Goal: Transaction & Acquisition: Obtain resource

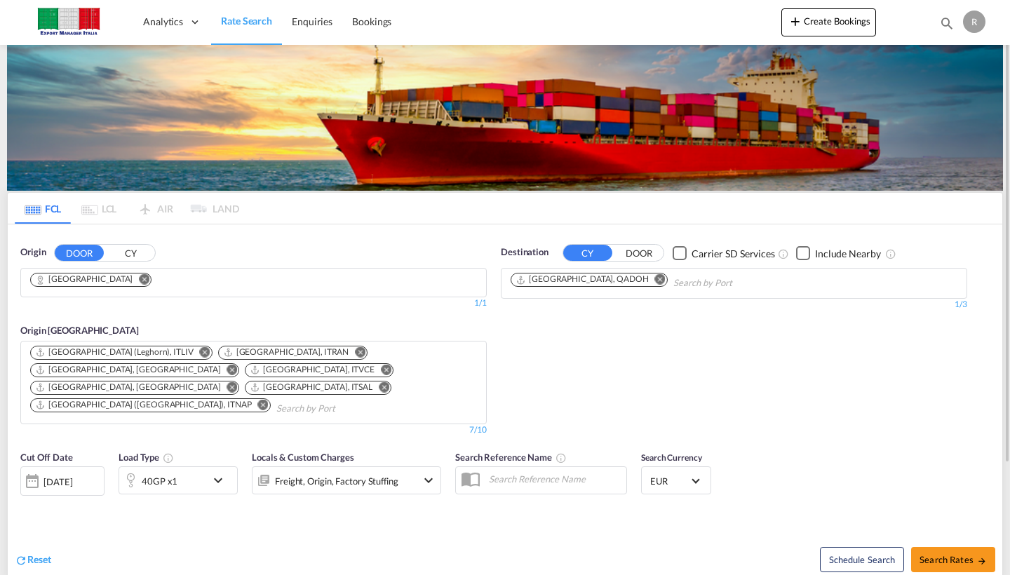
drag, startPoint x: 94, startPoint y: 276, endPoint x: 102, endPoint y: 277, distance: 7.7
click at [130, 276] on button "Remove" at bounding box center [140, 281] width 21 height 14
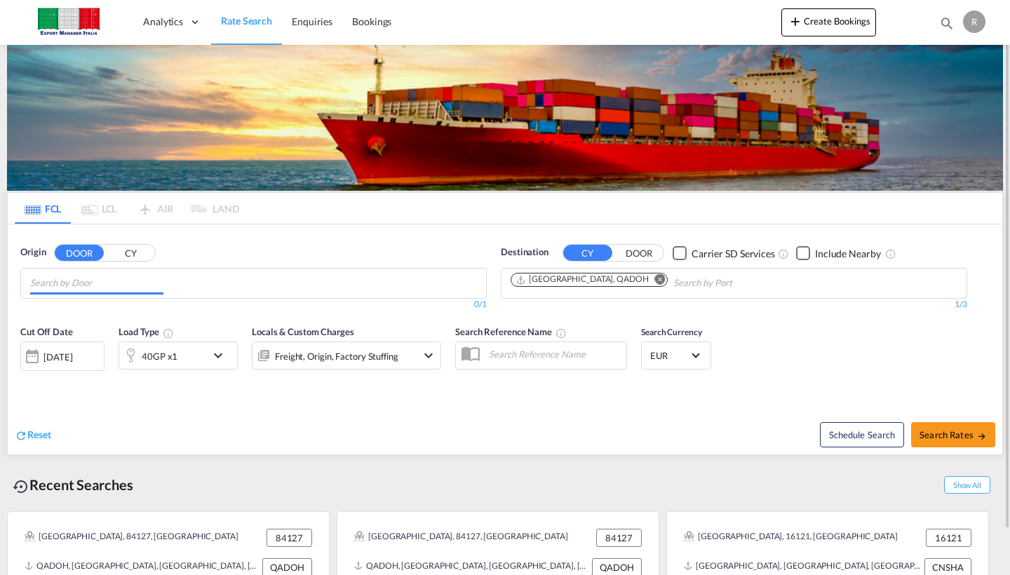
click at [102, 278] on input "Chips input." at bounding box center [96, 283] width 133 height 22
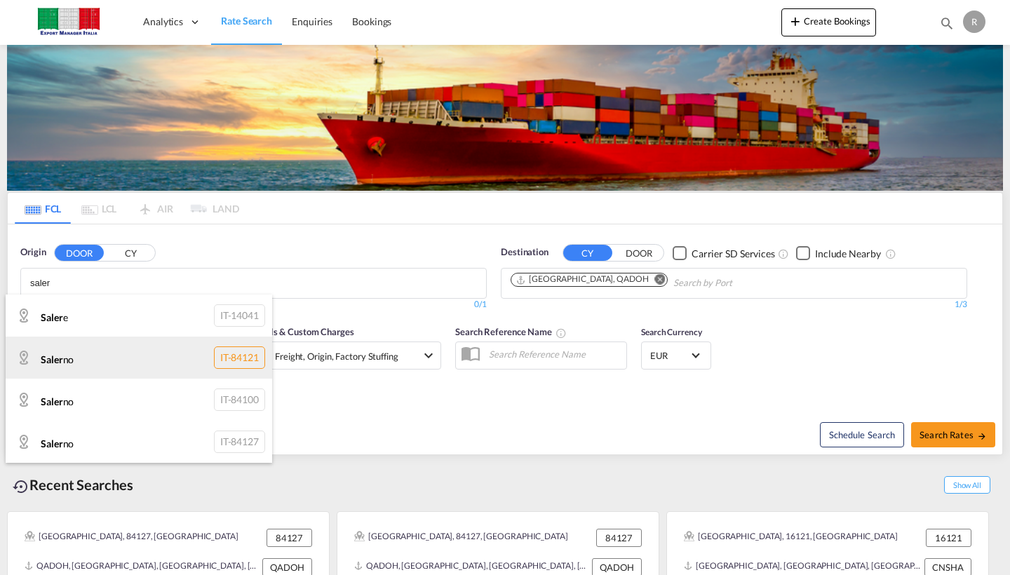
type input "saler"
click at [87, 367] on div "Saler no IT-84121" at bounding box center [139, 358] width 267 height 42
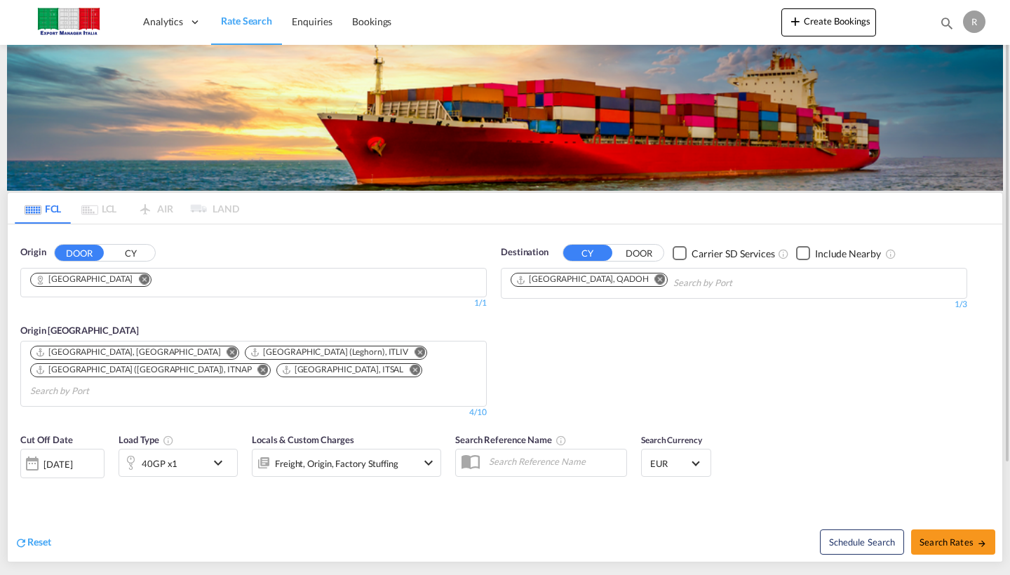
click at [655, 281] on md-icon "Remove" at bounding box center [660, 279] width 11 height 11
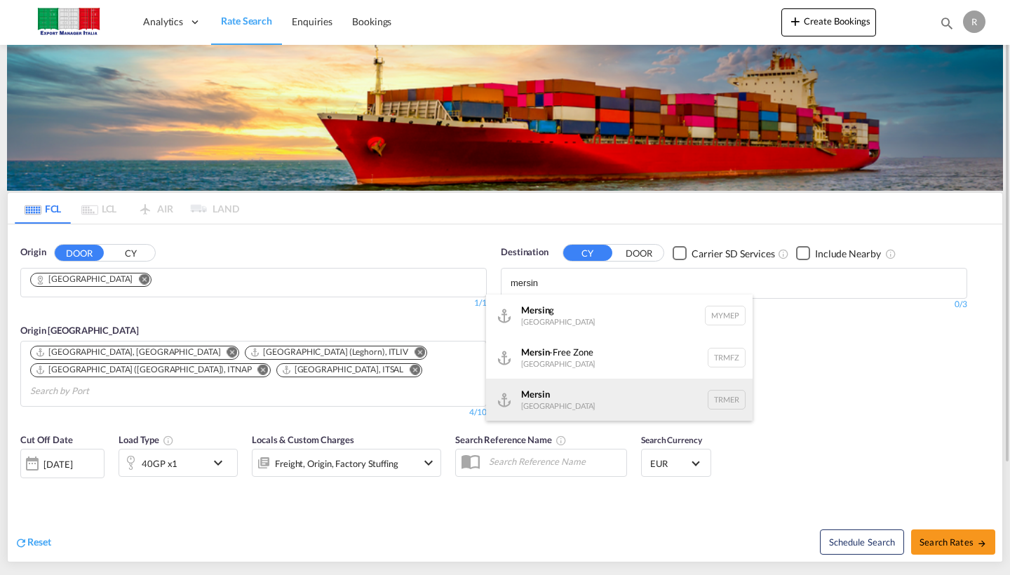
type input "mersin"
click at [578, 396] on div "Mersin Turkey TRMER" at bounding box center [619, 400] width 267 height 42
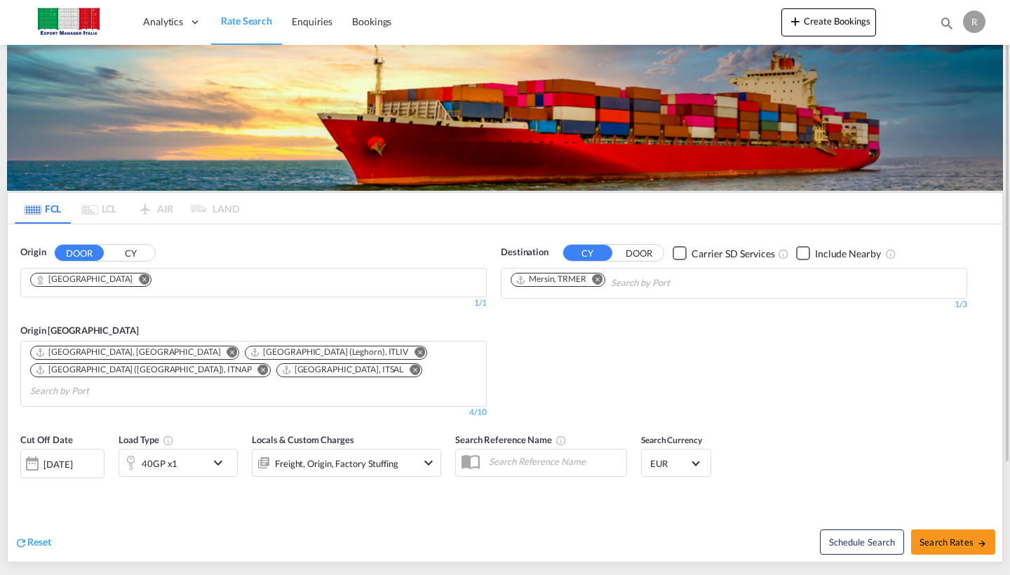
click at [596, 281] on md-icon "Remove" at bounding box center [598, 279] width 11 height 11
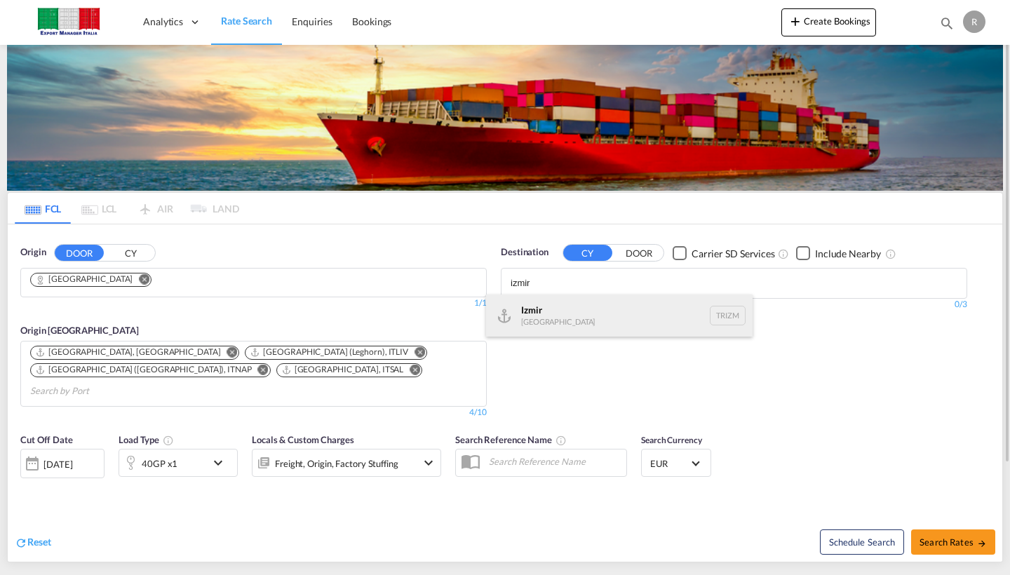
type input "izmir"
click at [553, 316] on div "Izmir Turkey TRIZM" at bounding box center [619, 316] width 267 height 42
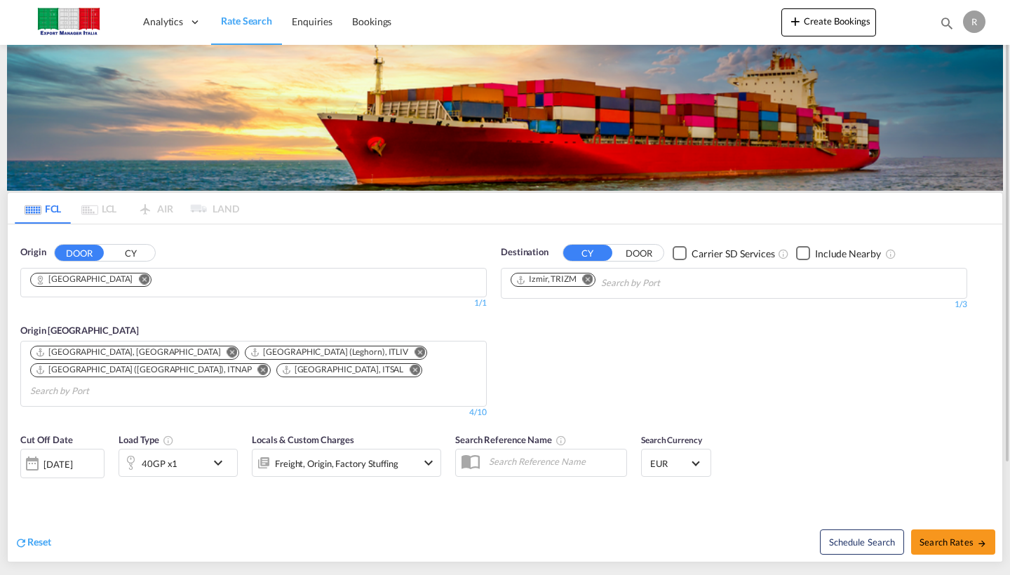
click at [221, 455] on md-icon "icon-chevron-down" at bounding box center [222, 463] width 24 height 17
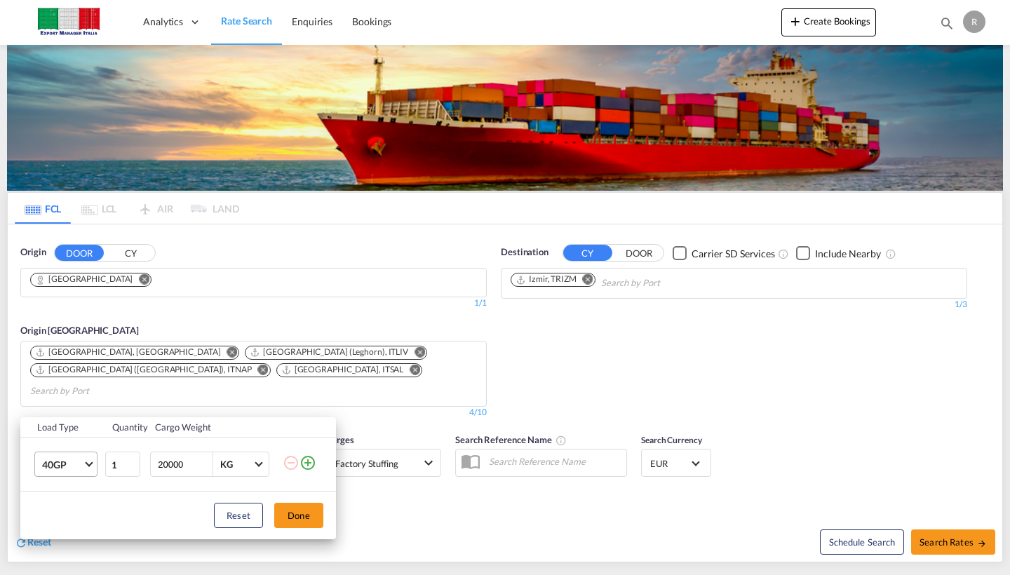
click at [95, 459] on md-select-value "40GP" at bounding box center [69, 464] width 56 height 24
click at [96, 408] on md-option "20GP" at bounding box center [78, 406] width 95 height 34
click at [295, 518] on button "Done" at bounding box center [298, 515] width 49 height 25
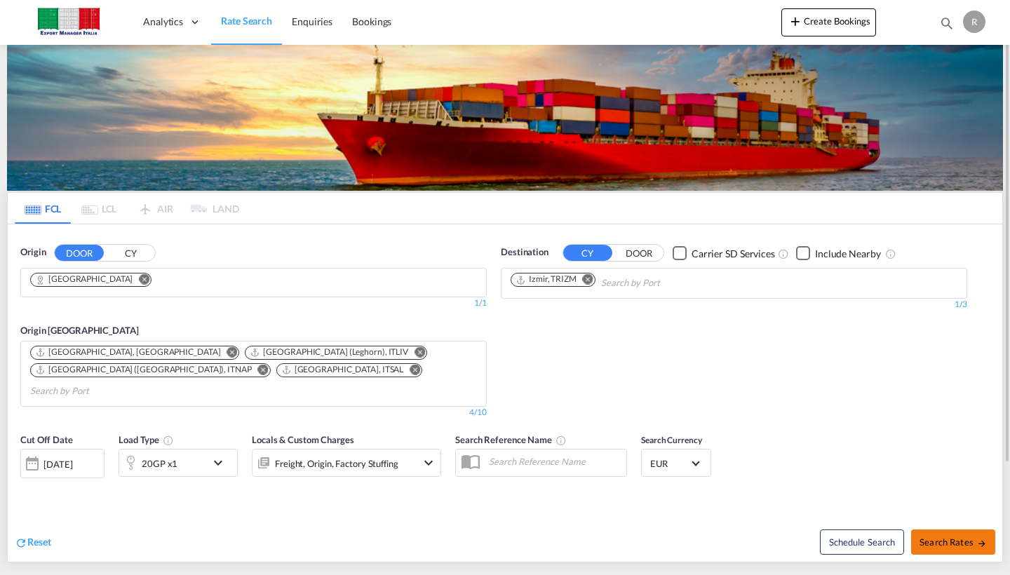
click at [943, 537] on span "Search Rates" at bounding box center [953, 542] width 67 height 11
type input "Salerno to TRIZM / 18 Sep 2025"
